Goal: Task Accomplishment & Management: Manage account settings

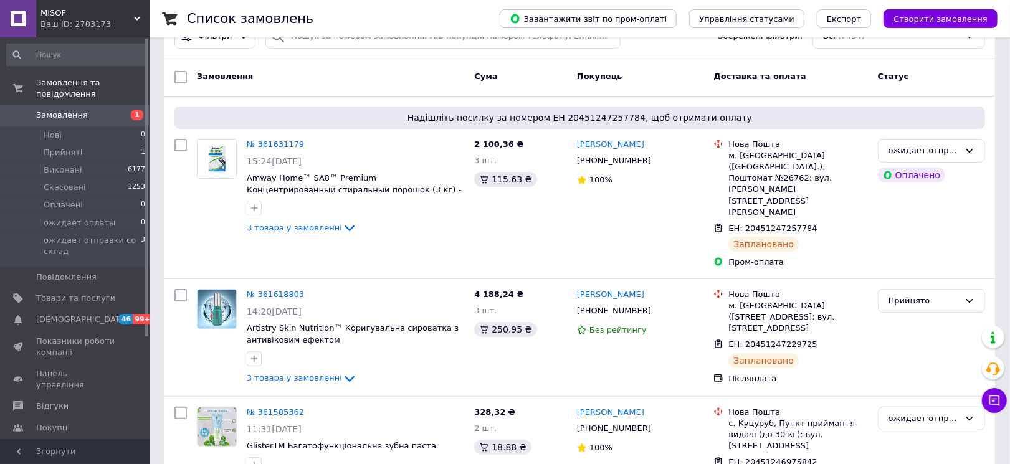
scroll to position [69, 0]
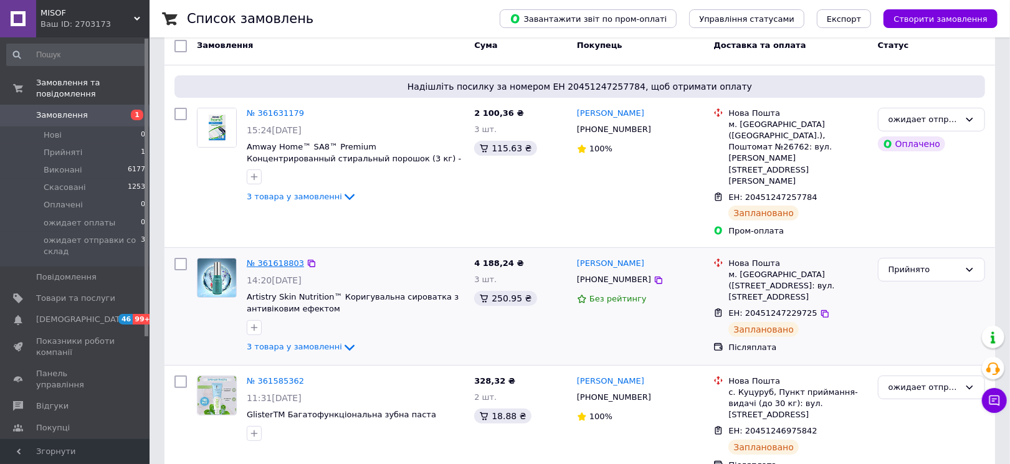
click at [269, 258] on link "№ 361618803" at bounding box center [275, 262] width 57 height 9
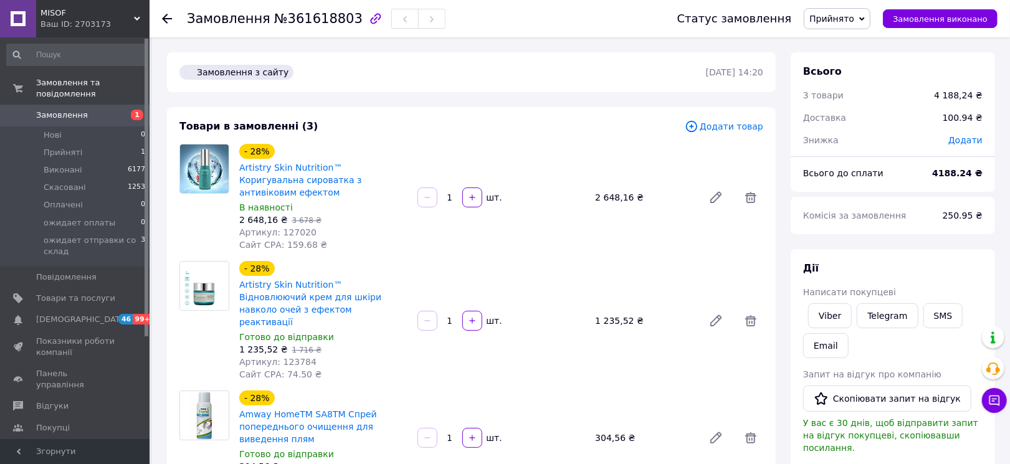
click at [165, 14] on icon at bounding box center [167, 19] width 10 height 10
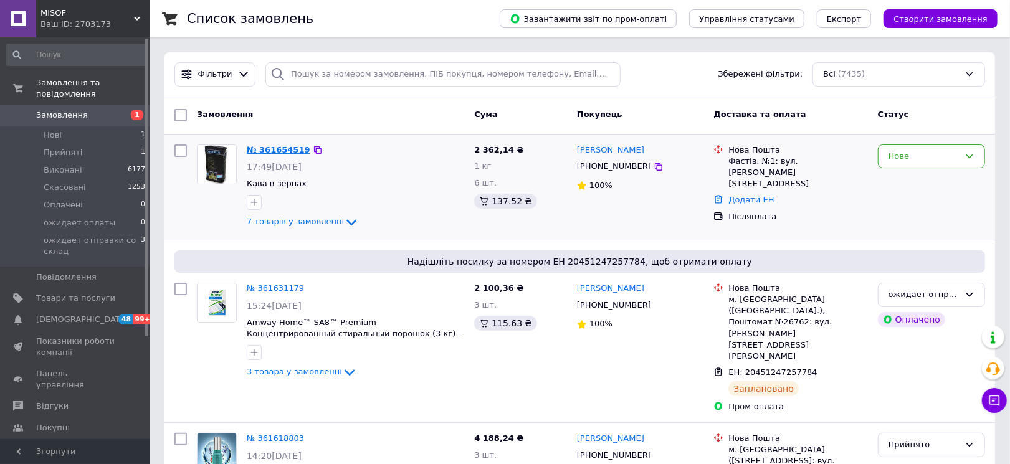
click at [283, 148] on link "№ 361654519" at bounding box center [279, 149] width 64 height 9
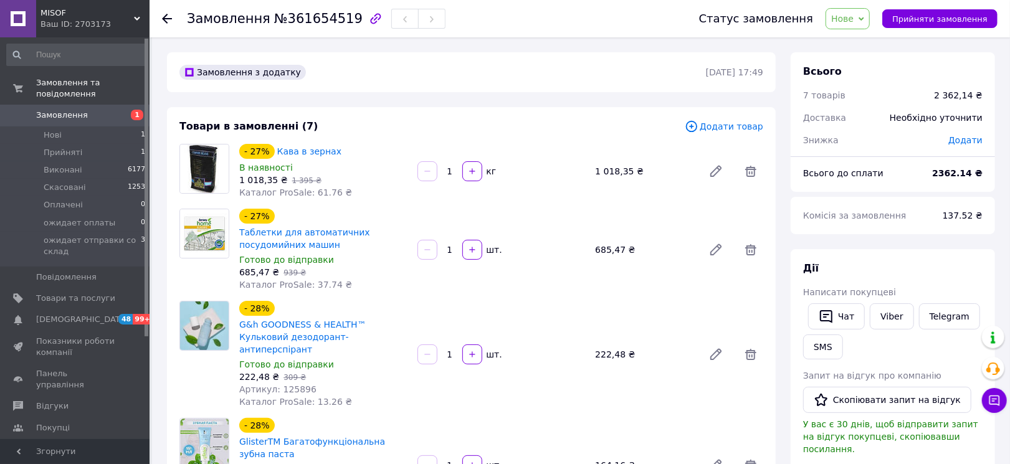
click at [72, 110] on span "Замовлення" at bounding box center [62, 115] width 52 height 11
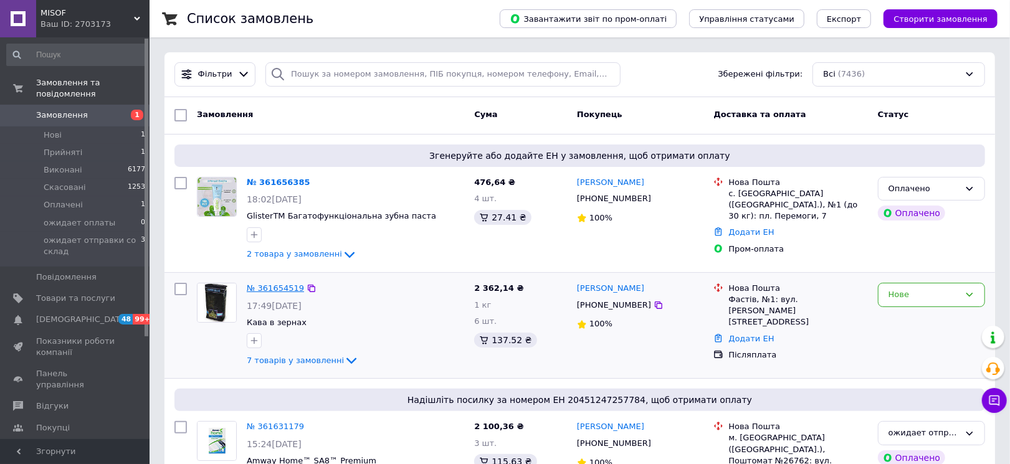
click at [279, 288] on link "№ 361654519" at bounding box center [275, 287] width 57 height 9
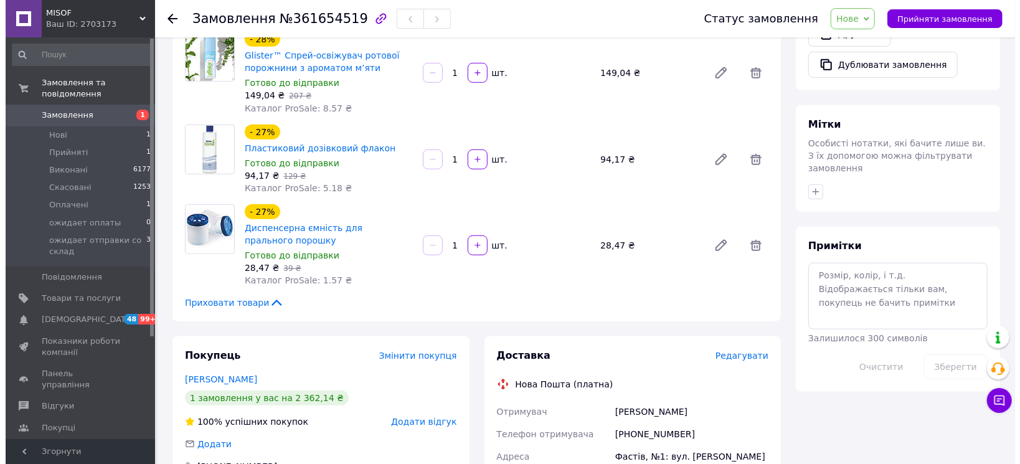
scroll to position [623, 0]
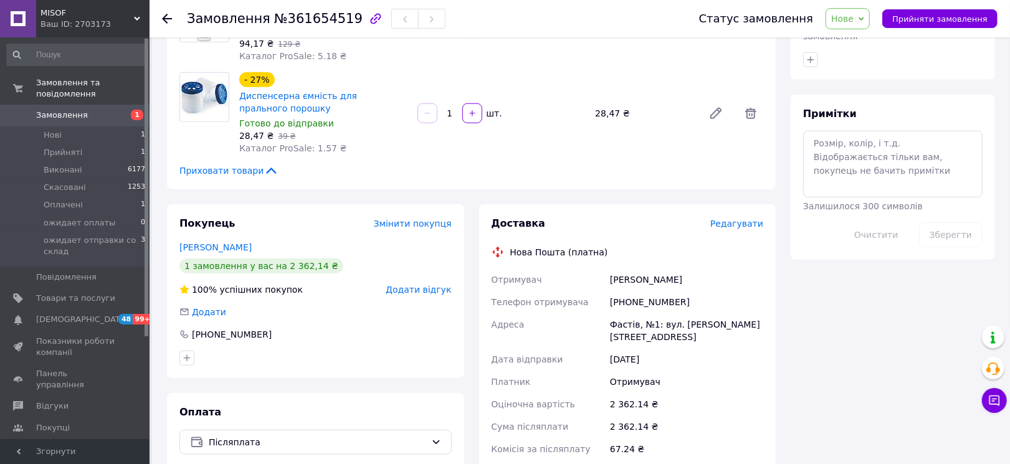
click at [727, 219] on span "Редагувати" at bounding box center [736, 224] width 53 height 10
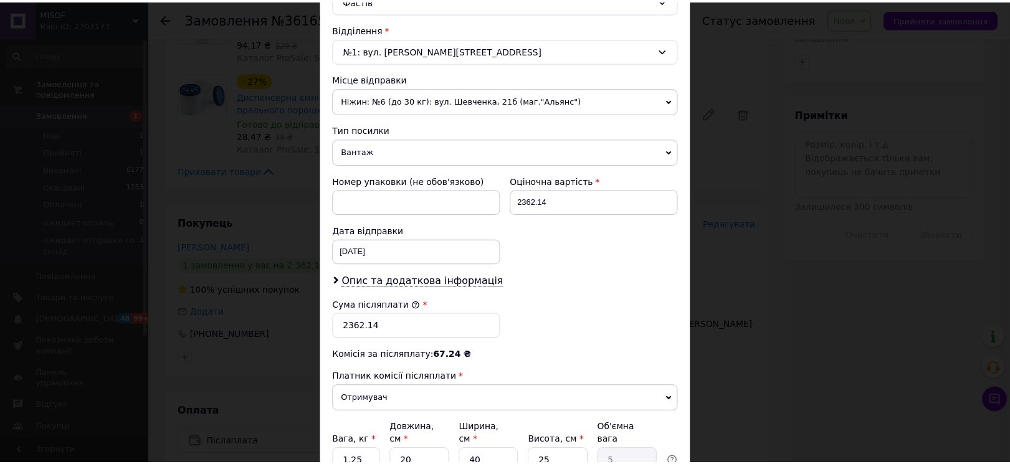
scroll to position [415, 0]
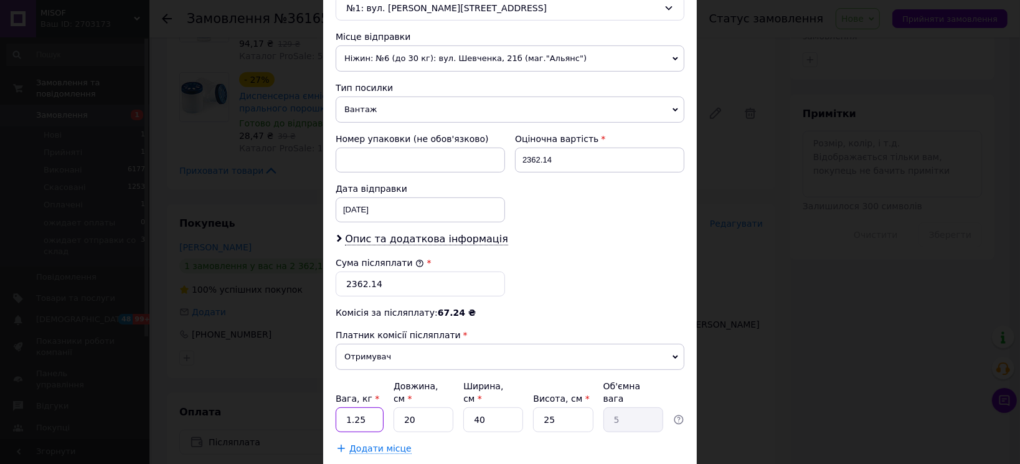
click at [369, 411] on input "1.25" at bounding box center [360, 419] width 48 height 25
type input "1"
click at [371, 407] on input "35" at bounding box center [360, 419] width 48 height 25
type input "3"
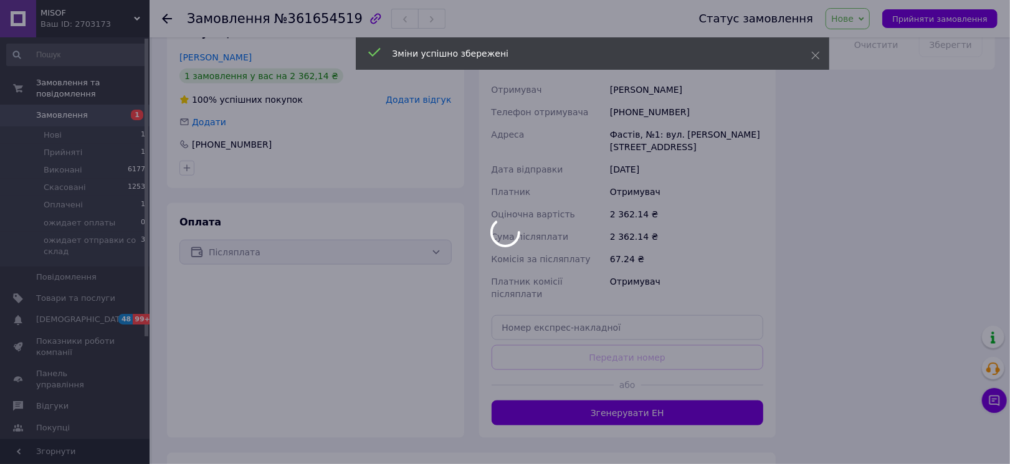
scroll to position [849, 0]
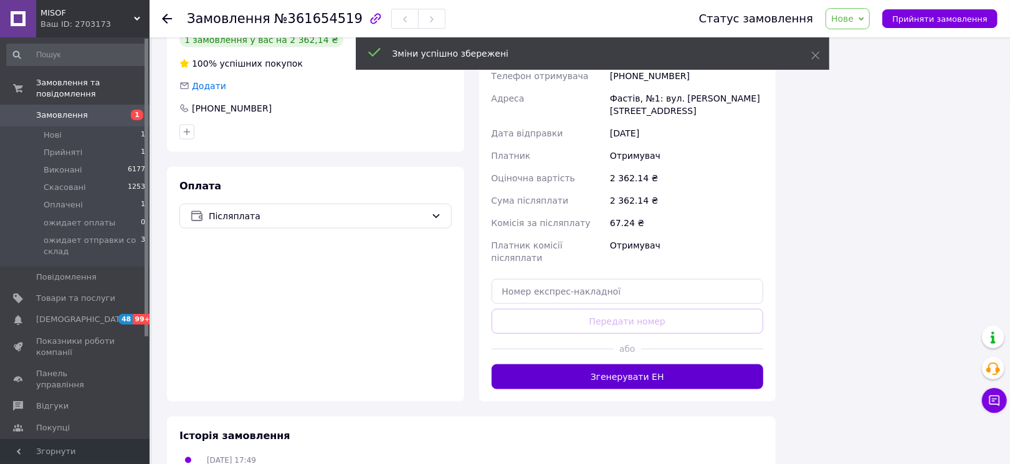
click at [579, 364] on button "Згенерувати ЕН" at bounding box center [627, 376] width 272 height 25
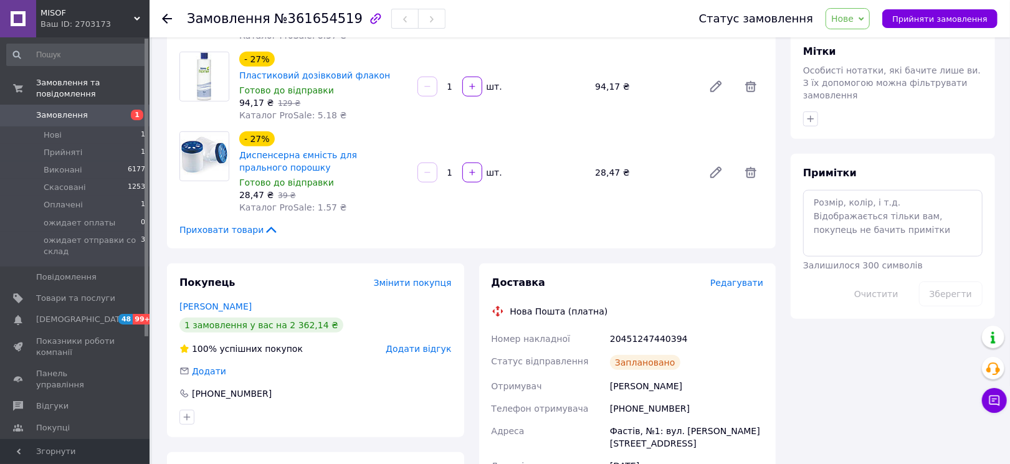
scroll to position [433, 0]
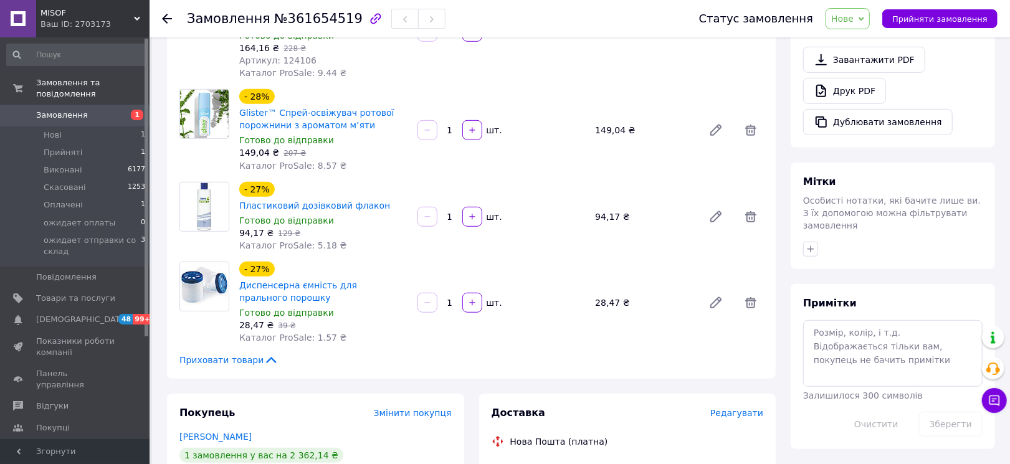
click at [167, 18] on use at bounding box center [167, 19] width 10 height 10
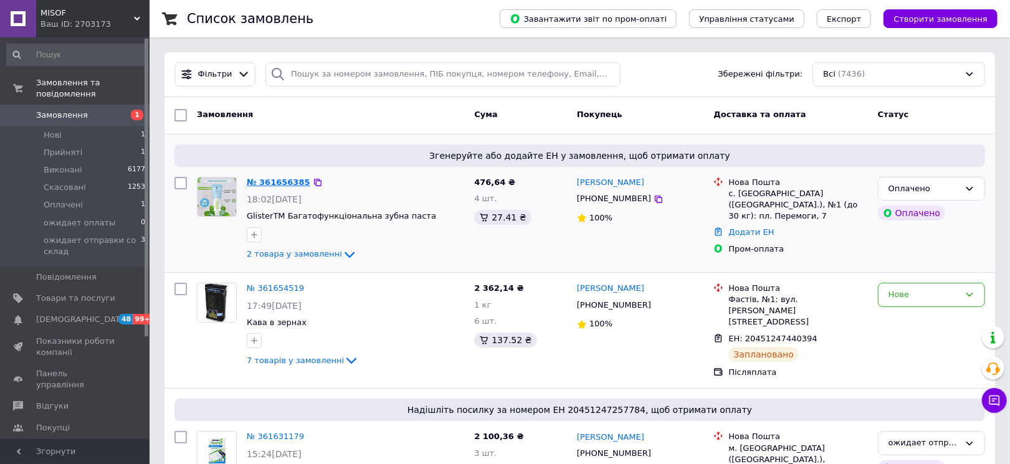
click at [269, 181] on link "№ 361656385" at bounding box center [279, 181] width 64 height 9
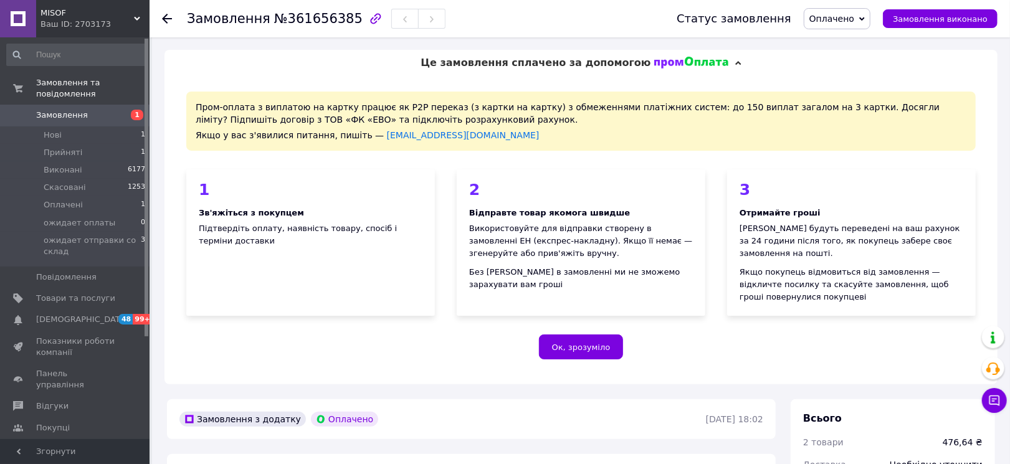
click at [841, 21] on span "Оплачено" at bounding box center [831, 19] width 45 height 10
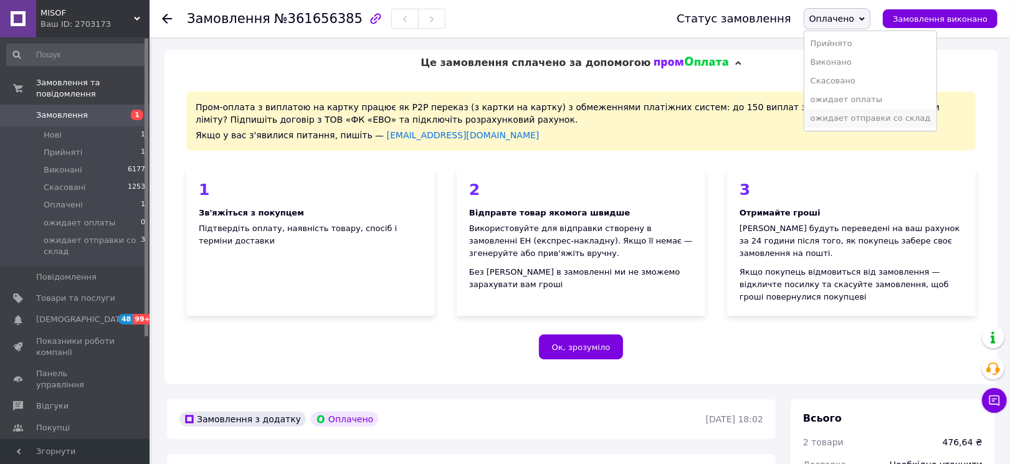
click at [846, 118] on li "ожидает отправки со склад" at bounding box center [870, 118] width 133 height 19
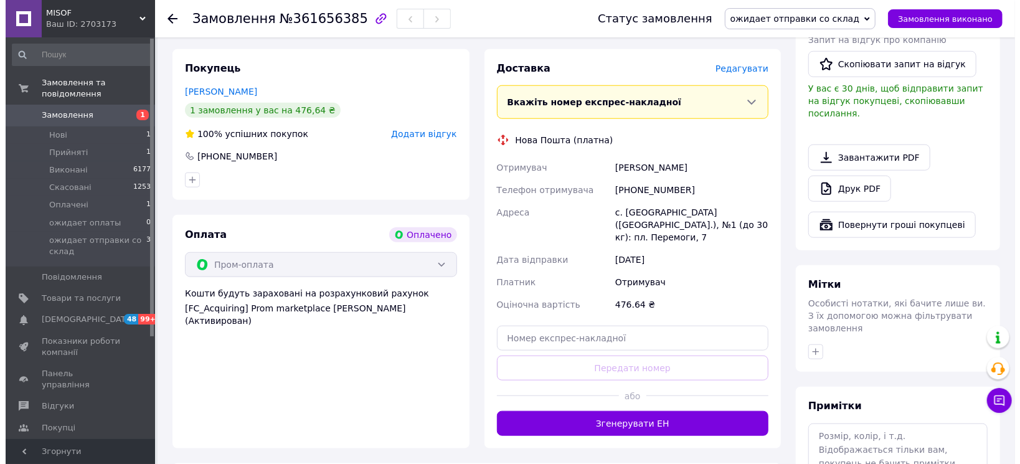
scroll to position [692, 0]
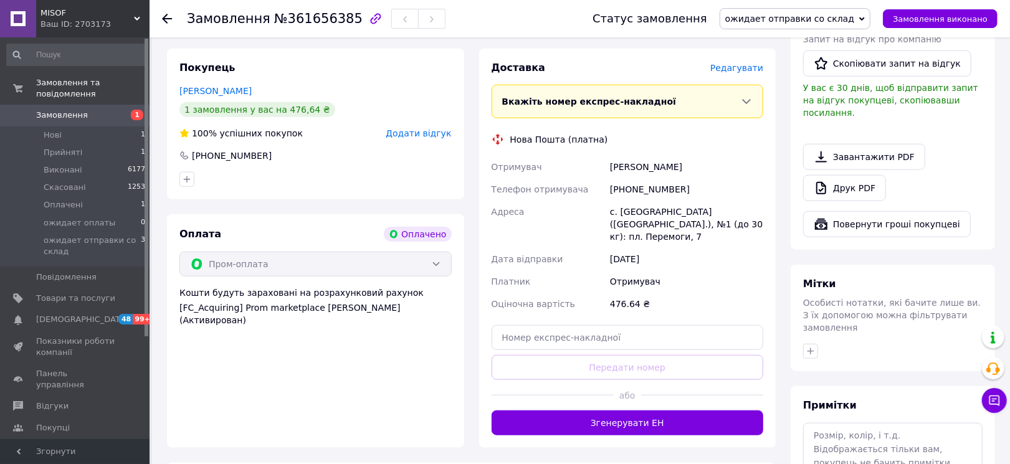
click at [747, 63] on span "Редагувати" at bounding box center [736, 68] width 53 height 10
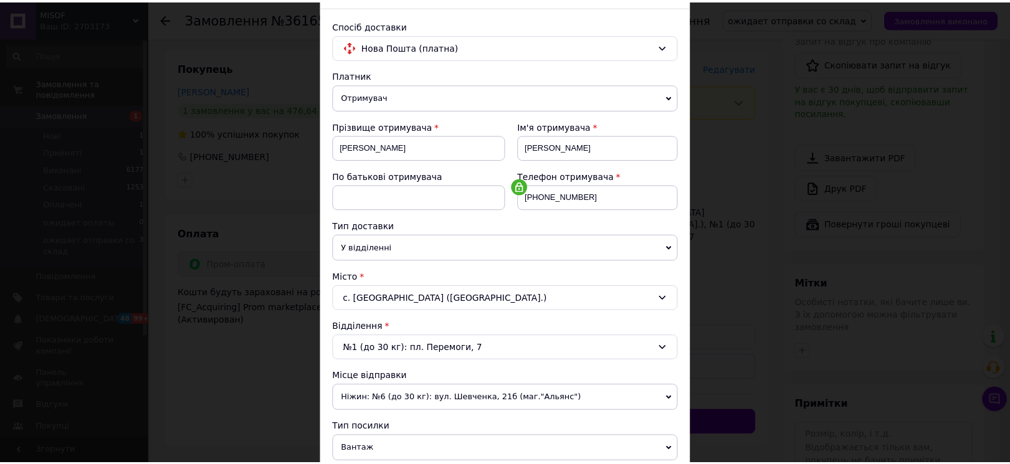
scroll to position [361, 0]
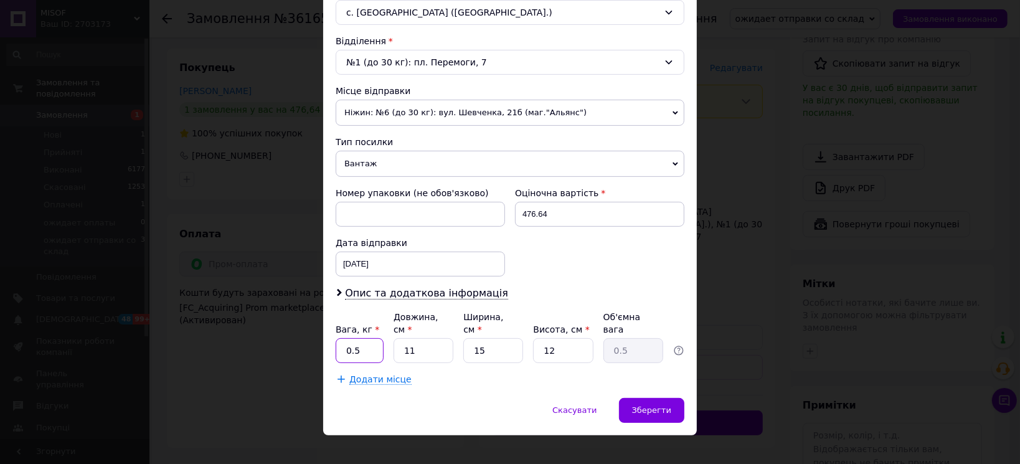
click at [359, 338] on input "0.5" at bounding box center [360, 350] width 48 height 25
type input "0"
type input "1"
click at [458, 381] on div "Спосіб доставки Нова Пошта (платна) Платник Отримувач Відправник Прізвище отрим…" at bounding box center [510, 59] width 374 height 677
click at [627, 398] on div "Зберегти" at bounding box center [651, 410] width 65 height 25
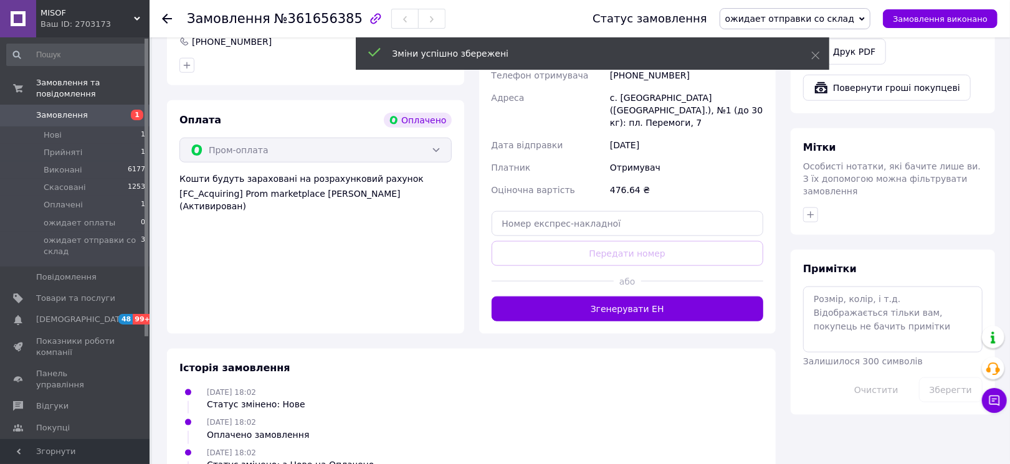
scroll to position [814, 0]
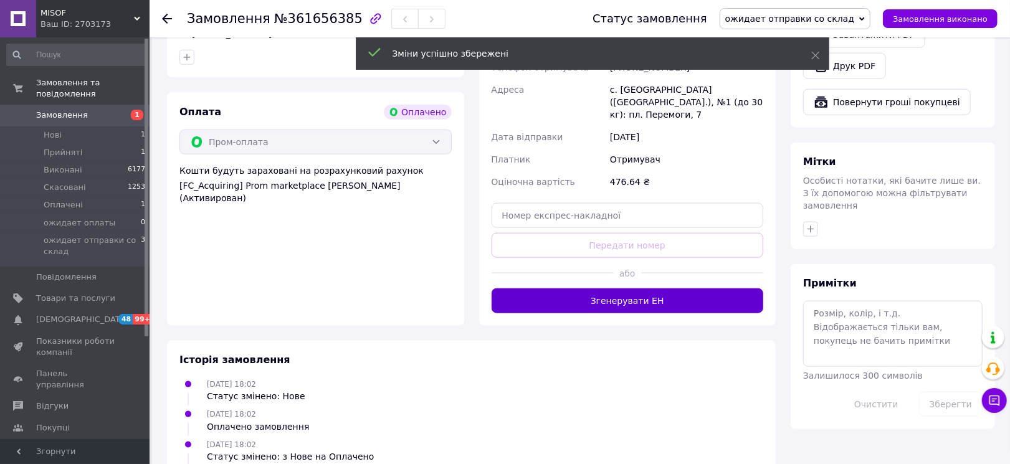
click at [580, 288] on button "Згенерувати ЕН" at bounding box center [627, 300] width 272 height 25
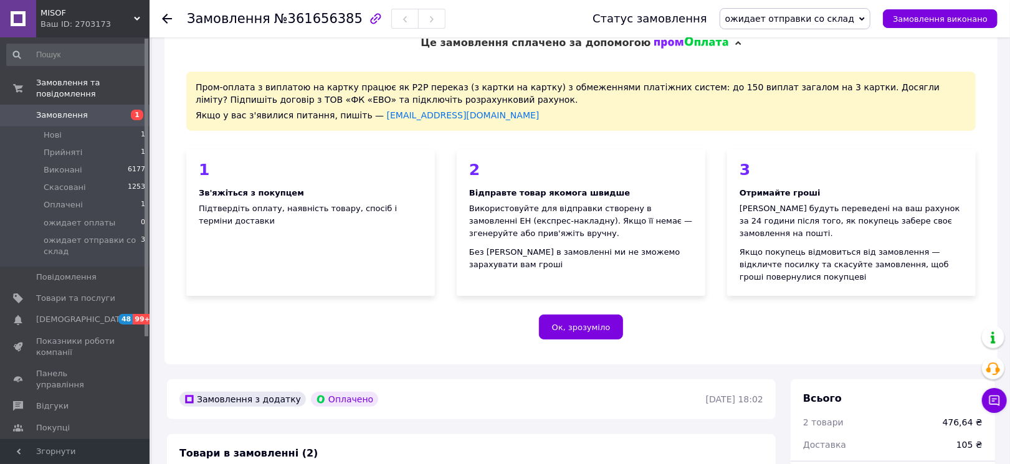
scroll to position [0, 0]
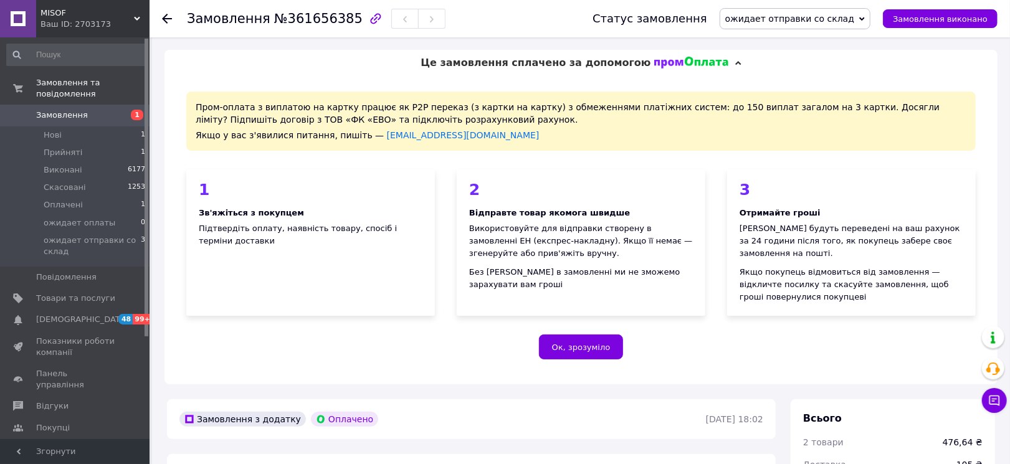
click at [171, 17] on use at bounding box center [167, 19] width 10 height 10
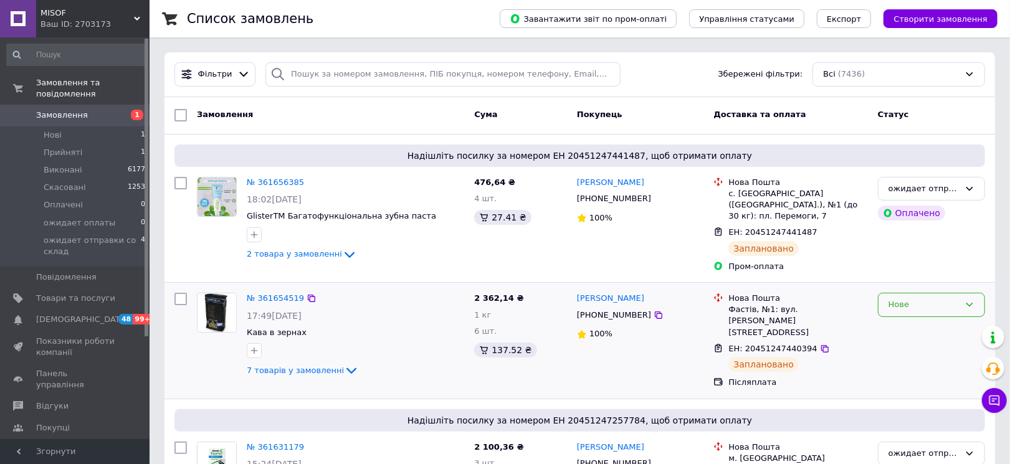
click at [915, 303] on div "Нове" at bounding box center [931, 305] width 107 height 24
click at [911, 320] on li "Прийнято" at bounding box center [931, 330] width 106 height 23
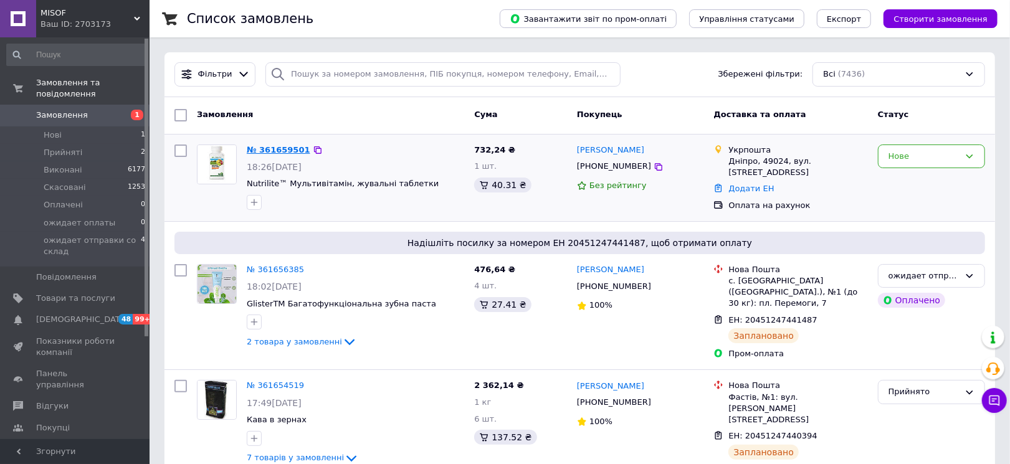
click at [265, 151] on link "№ 361659501" at bounding box center [279, 149] width 64 height 9
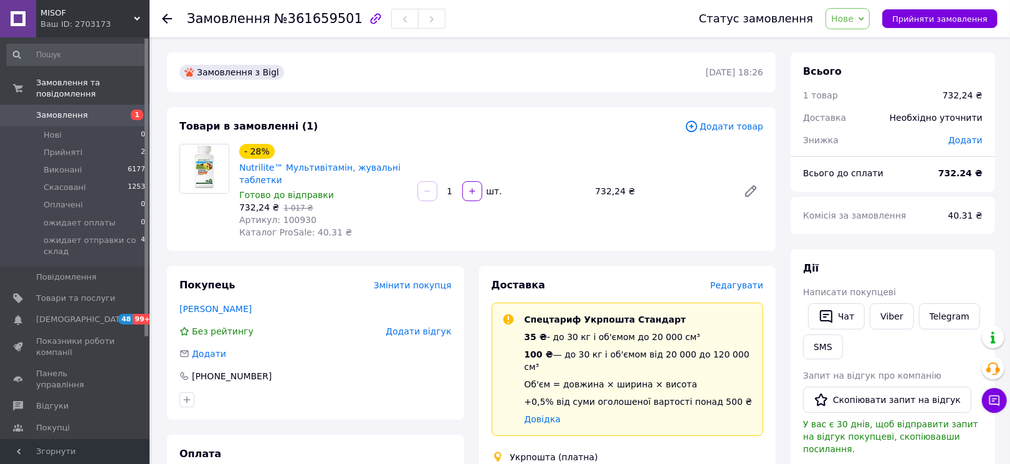
click at [853, 22] on span "Нове" at bounding box center [842, 19] width 22 height 10
click at [854, 40] on li "Прийнято" at bounding box center [892, 43] width 133 height 19
click at [173, 21] on div at bounding box center [174, 18] width 25 height 37
click at [164, 21] on use at bounding box center [167, 19] width 10 height 10
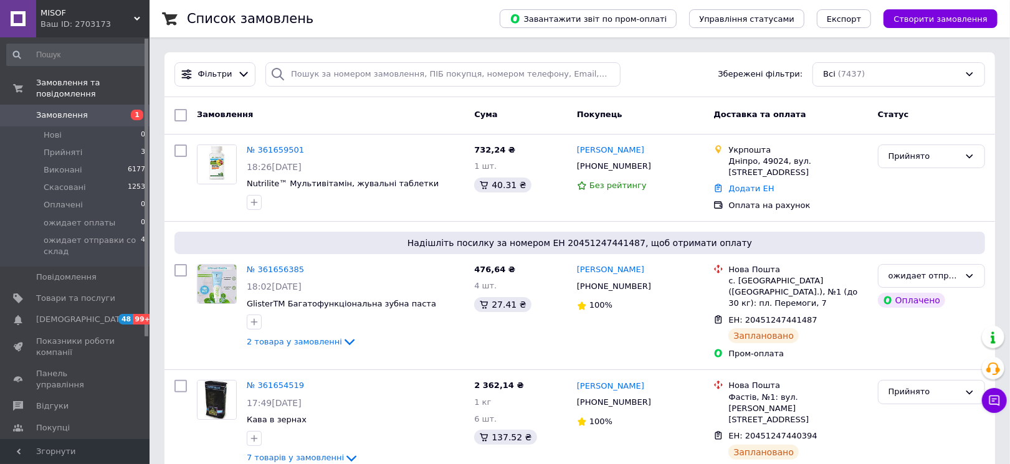
click at [72, 443] on span "Каталог ProSale" at bounding box center [69, 448] width 67 height 11
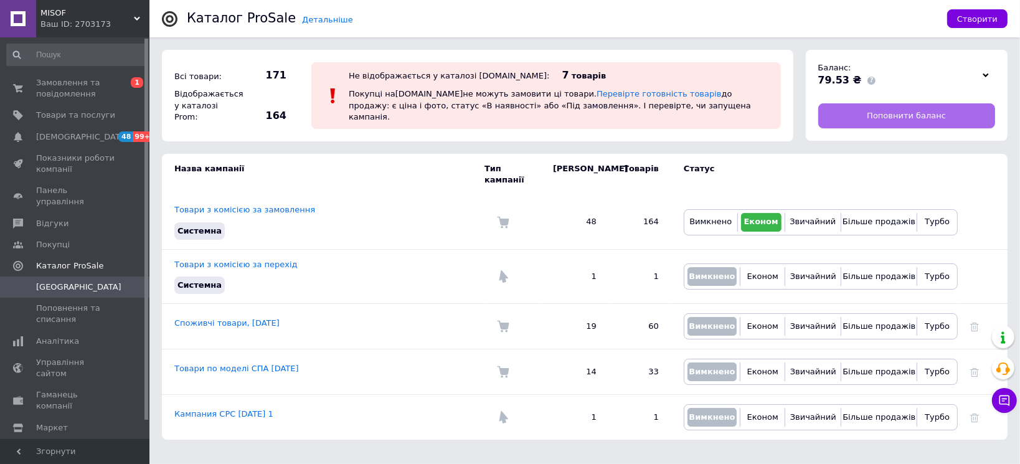
click at [857, 121] on link "Поповнити баланс" at bounding box center [906, 115] width 177 height 25
